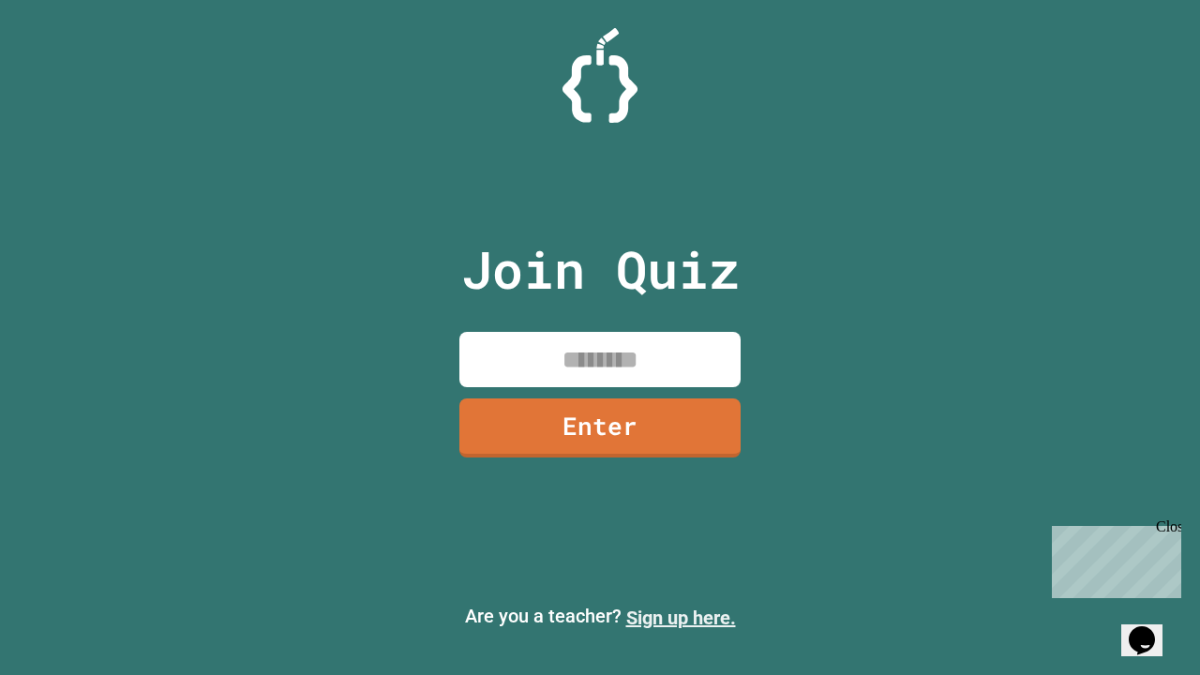
click at [681, 618] on link "Sign up here." at bounding box center [681, 618] width 110 height 23
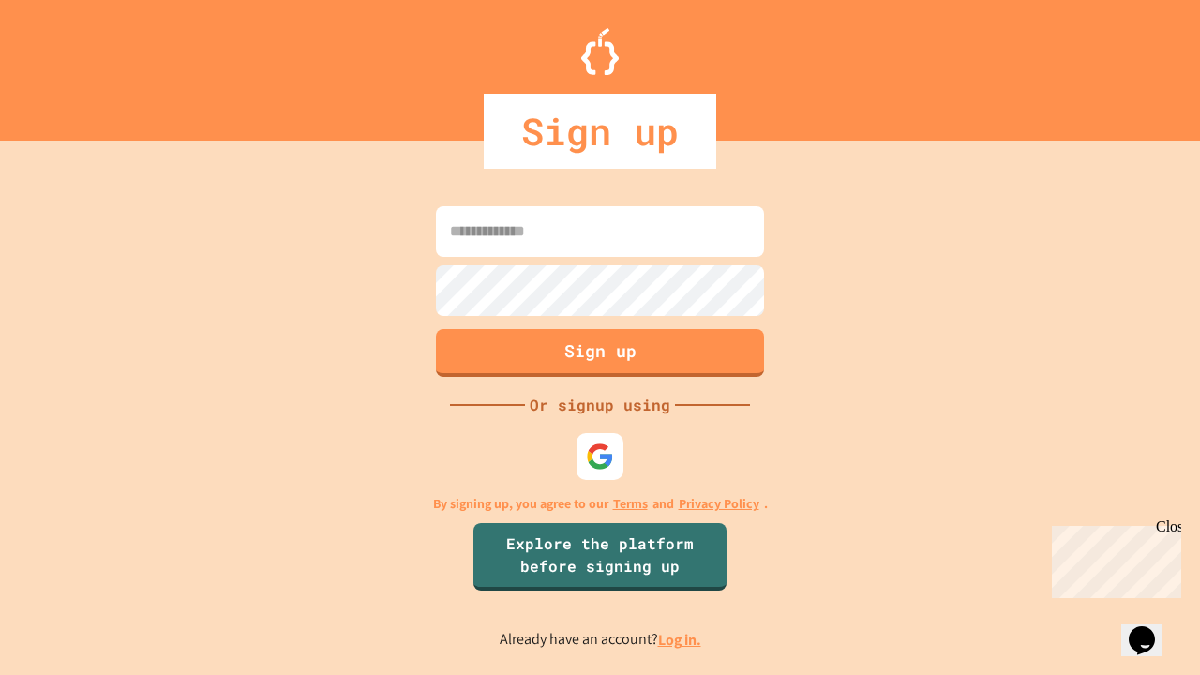
click at [681, 640] on link "Log in." at bounding box center [679, 640] width 43 height 20
